Goal: Transaction & Acquisition: Purchase product/service

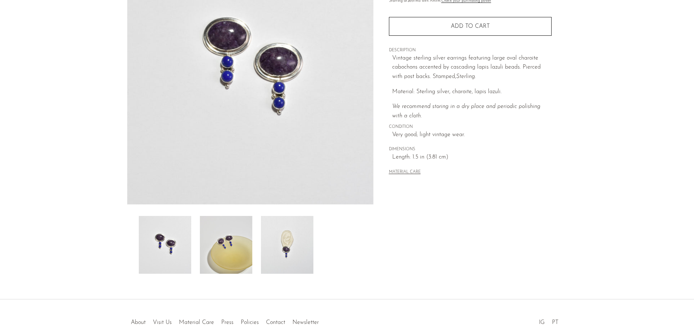
scroll to position [100, 0]
click at [300, 252] on img at bounding box center [287, 245] width 52 height 58
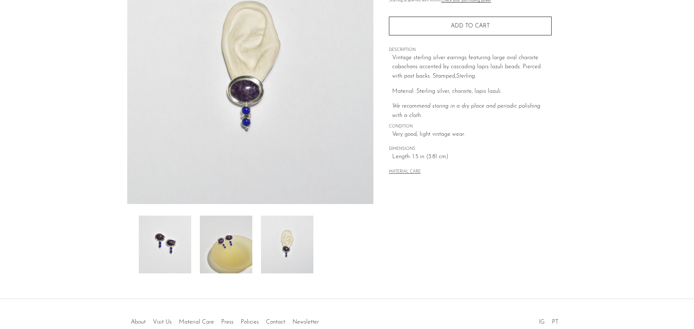
scroll to position [0, 0]
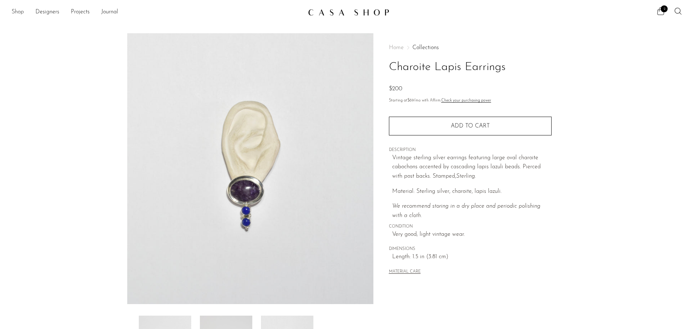
click at [22, 12] on link "Shop" at bounding box center [18, 12] width 12 height 9
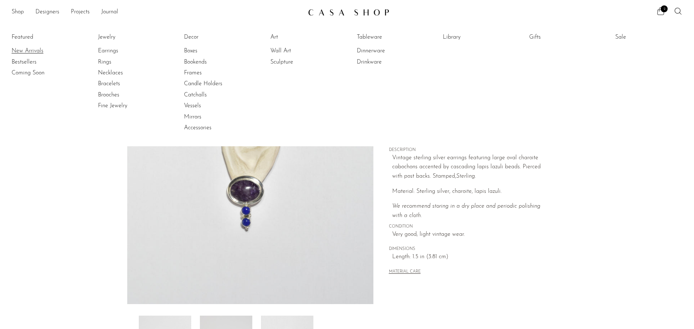
click at [32, 49] on link "New Arrivals" at bounding box center [39, 51] width 54 height 8
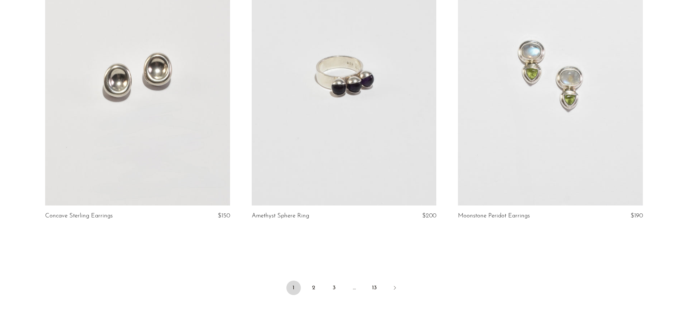
scroll to position [3316, 0]
click at [313, 293] on link "2" at bounding box center [314, 288] width 14 height 14
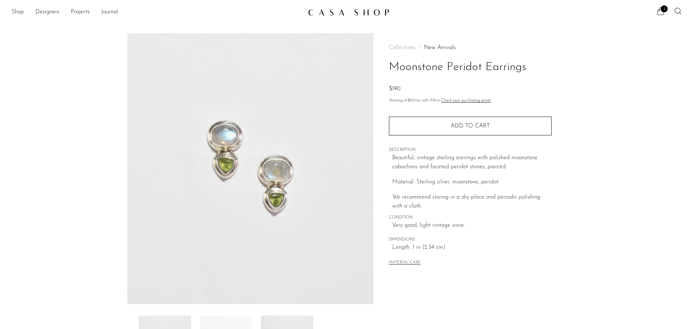
scroll to position [75, 0]
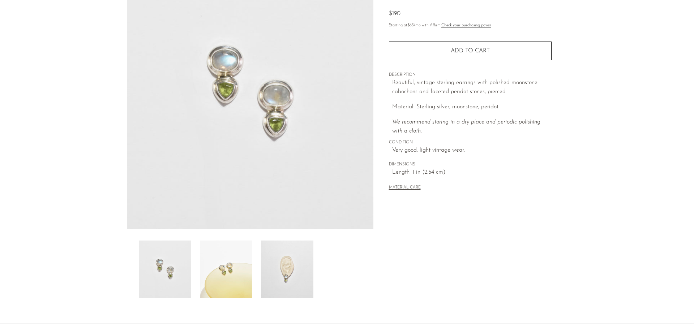
click at [300, 277] on img at bounding box center [287, 270] width 52 height 58
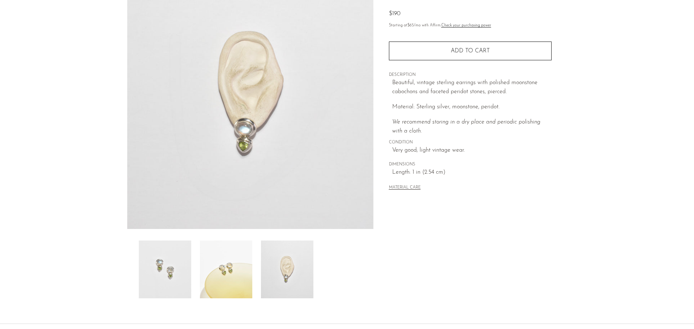
scroll to position [61, 0]
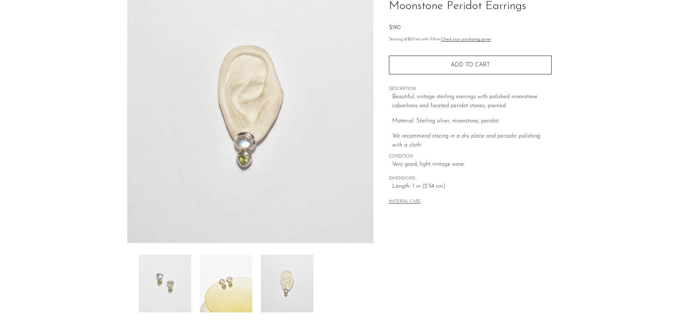
click at [290, 292] on img at bounding box center [287, 284] width 52 height 58
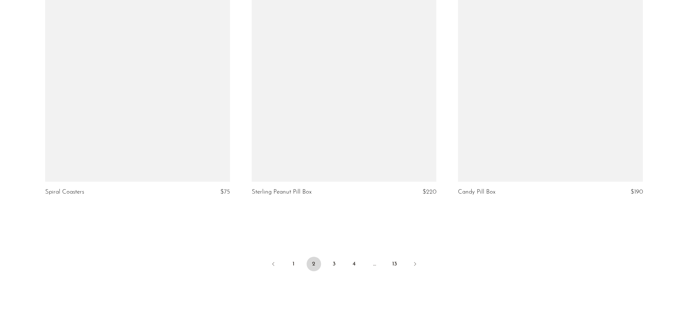
scroll to position [3341, 0]
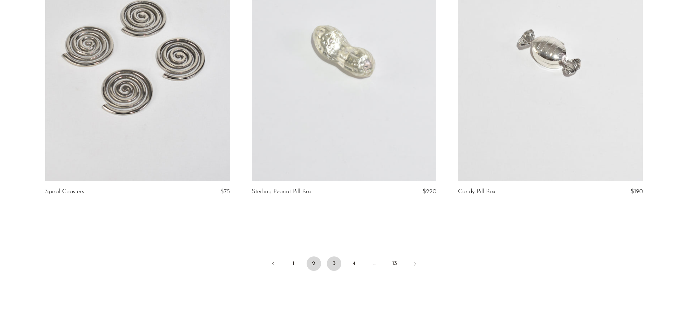
click at [332, 266] on link "3" at bounding box center [334, 263] width 14 height 14
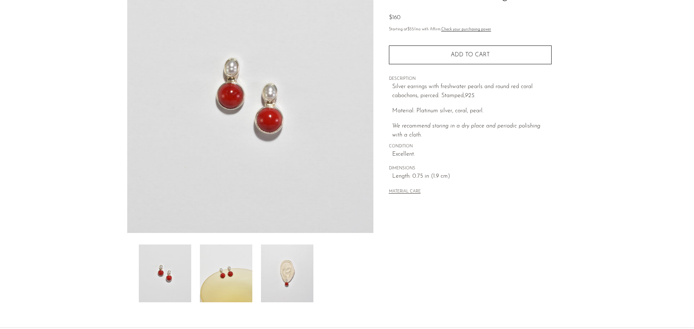
scroll to position [72, 0]
click at [273, 280] on img at bounding box center [287, 273] width 52 height 58
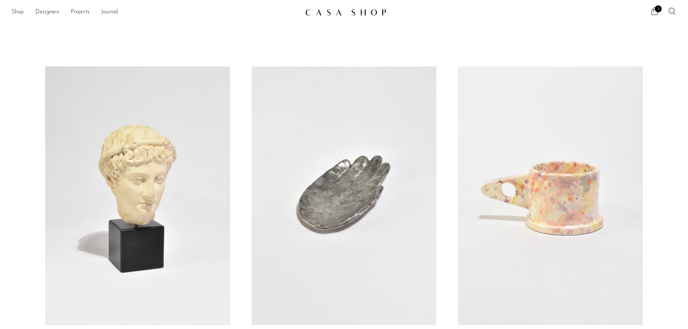
click at [16, 11] on link "Shop" at bounding box center [18, 12] width 12 height 9
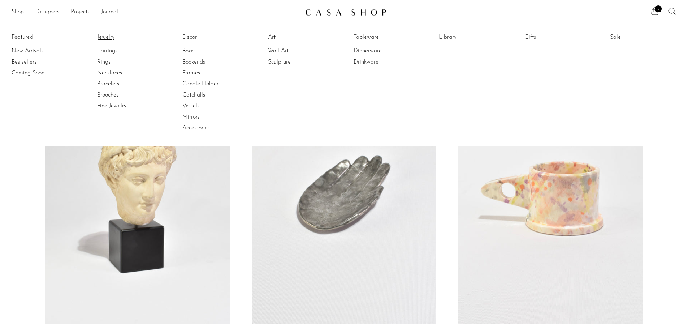
click at [111, 37] on link "Jewelry" at bounding box center [124, 37] width 54 height 8
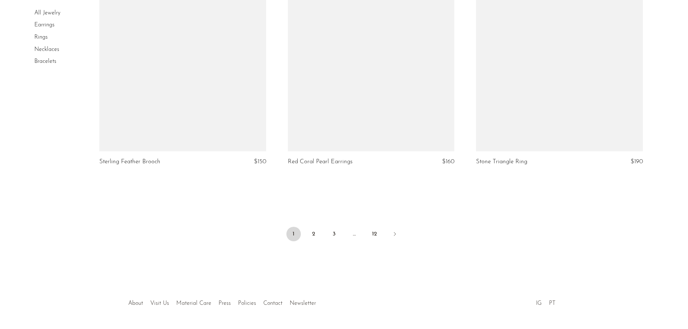
scroll to position [3074, 0]
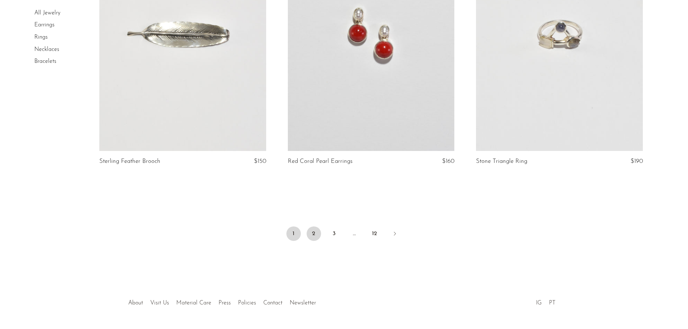
click at [314, 233] on link "2" at bounding box center [314, 234] width 14 height 14
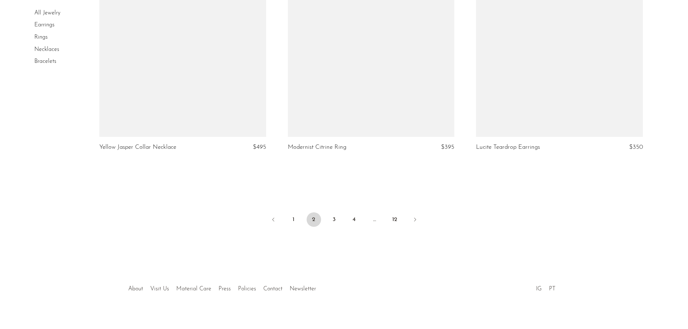
scroll to position [3096, 0]
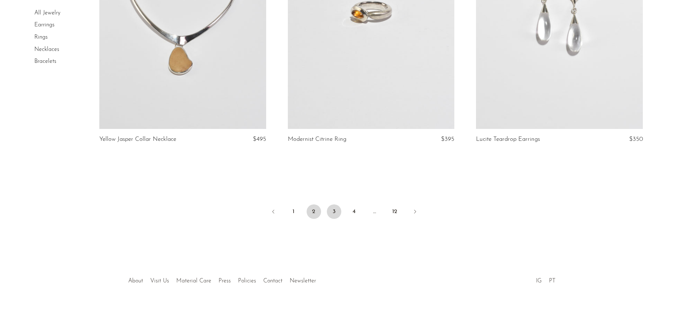
click at [334, 210] on link "3" at bounding box center [334, 211] width 14 height 14
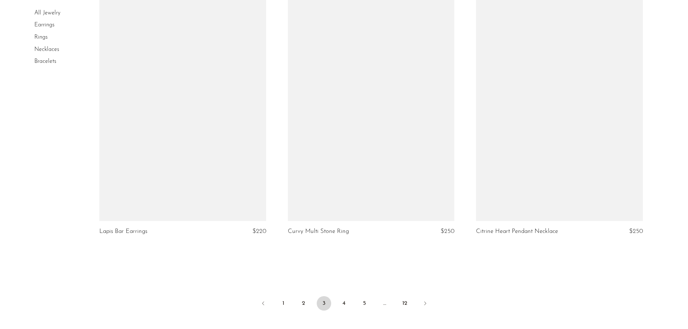
scroll to position [3032, 0]
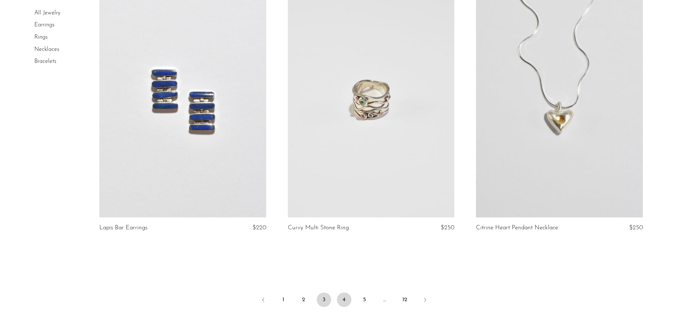
click at [342, 293] on link "4" at bounding box center [344, 300] width 14 height 14
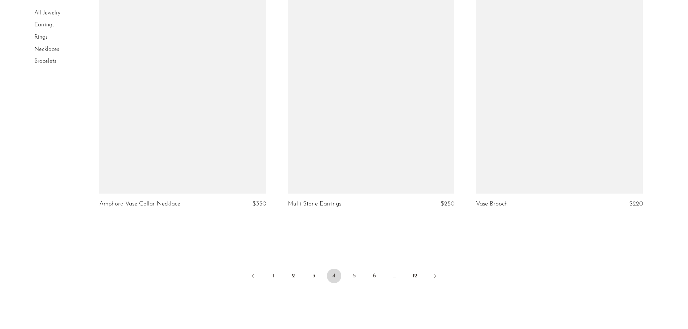
scroll to position [3054, 0]
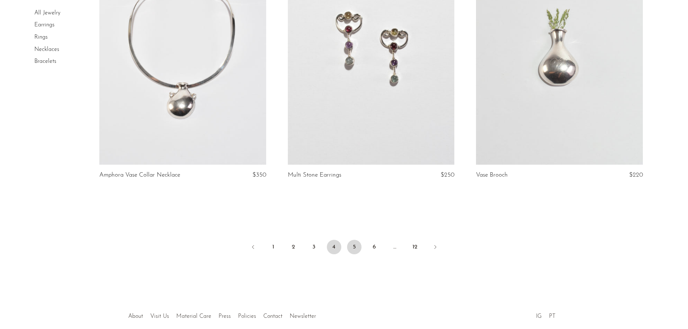
click at [352, 246] on link "5" at bounding box center [354, 247] width 14 height 14
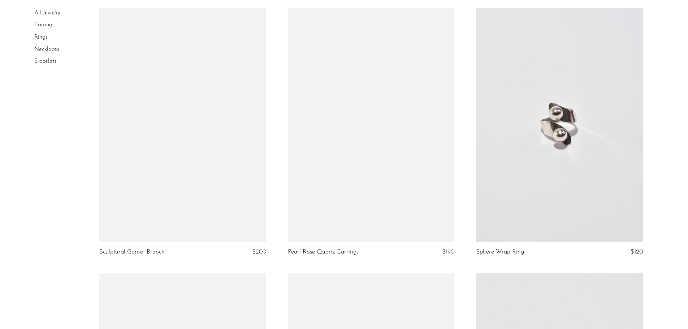
scroll to position [1948, 0]
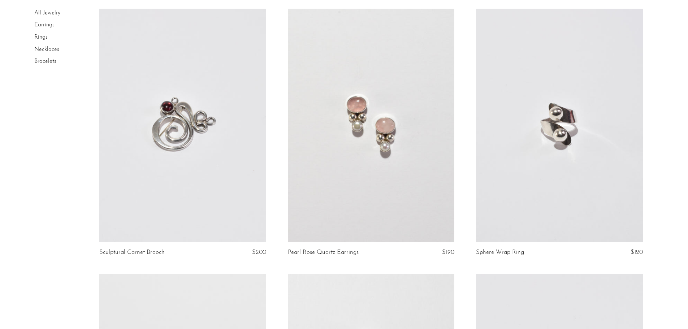
click at [378, 142] on link at bounding box center [371, 125] width 167 height 233
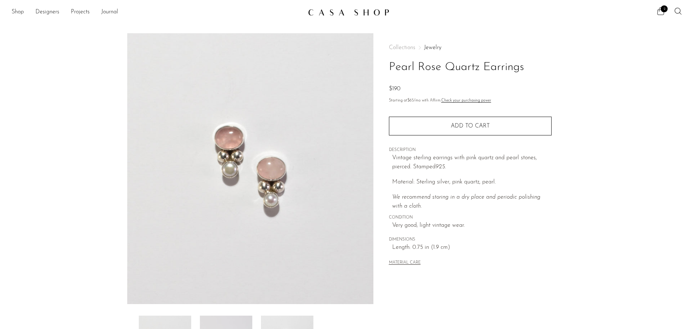
scroll to position [99, 0]
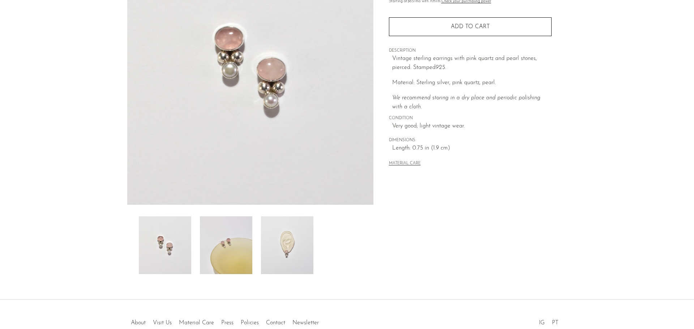
click at [300, 242] on img at bounding box center [287, 245] width 52 height 58
